Goal: Information Seeking & Learning: Learn about a topic

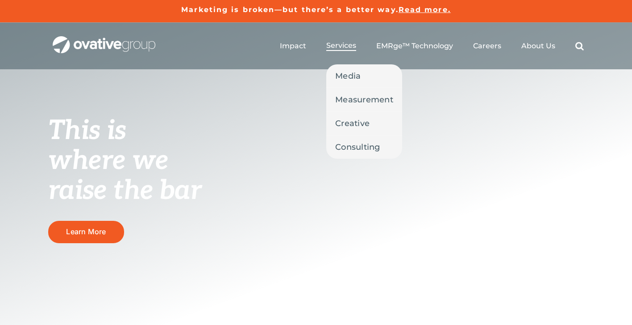
click at [340, 45] on span "Services" at bounding box center [342, 45] width 30 height 9
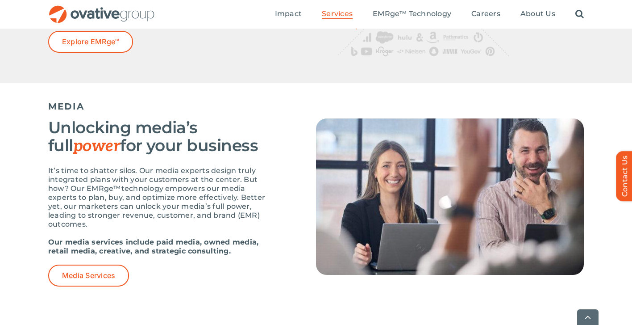
scroll to position [534, 0]
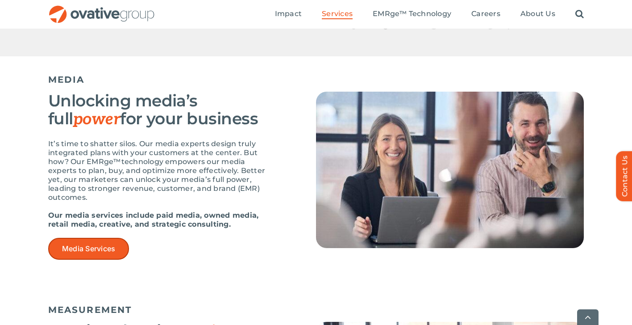
click at [111, 244] on span "Media Services" at bounding box center [88, 248] width 53 height 8
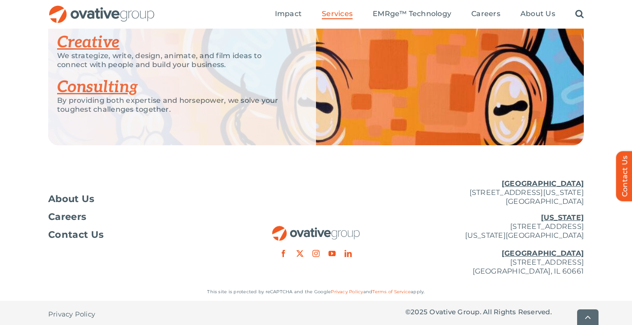
scroll to position [2029, 0]
